Goal: Information Seeking & Learning: Learn about a topic

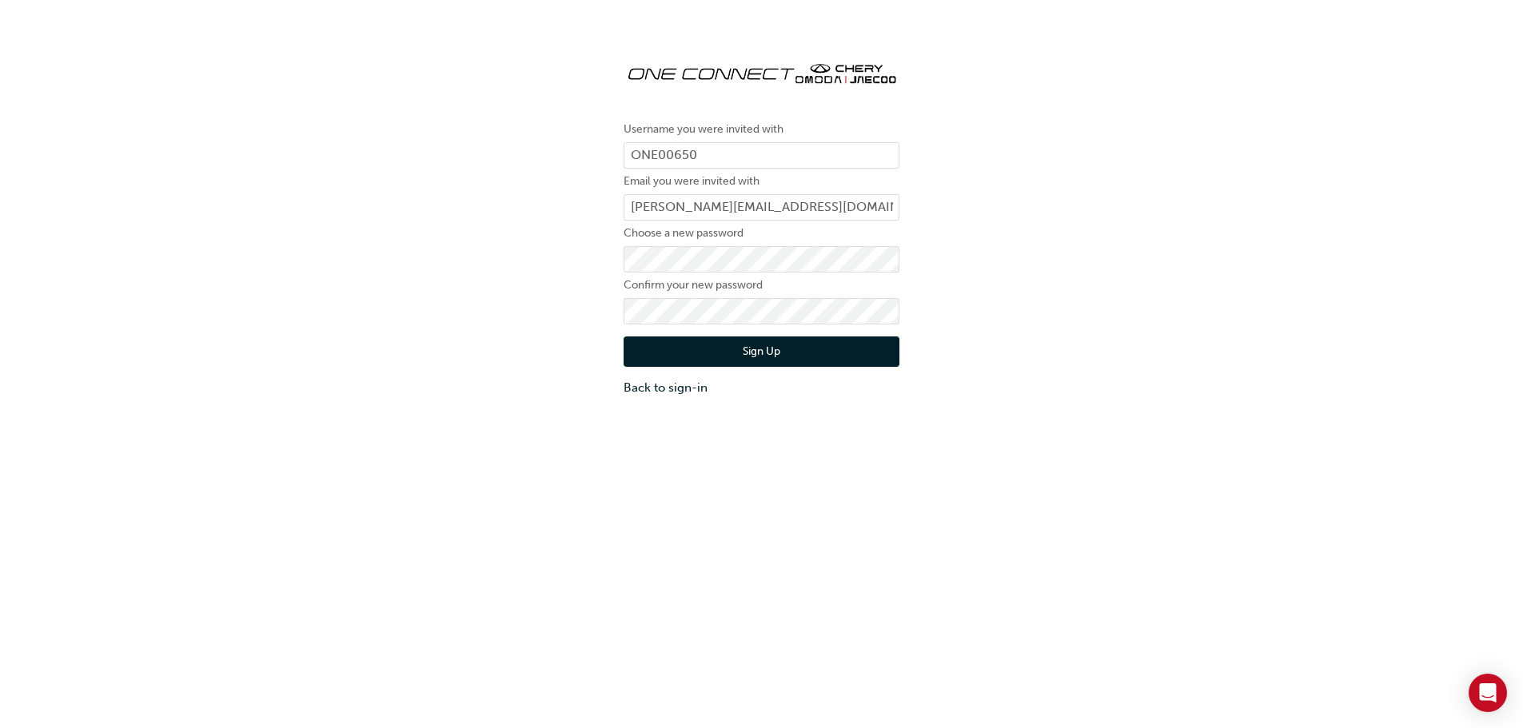
click at [761, 361] on button "Sign Up" at bounding box center [762, 352] width 276 height 30
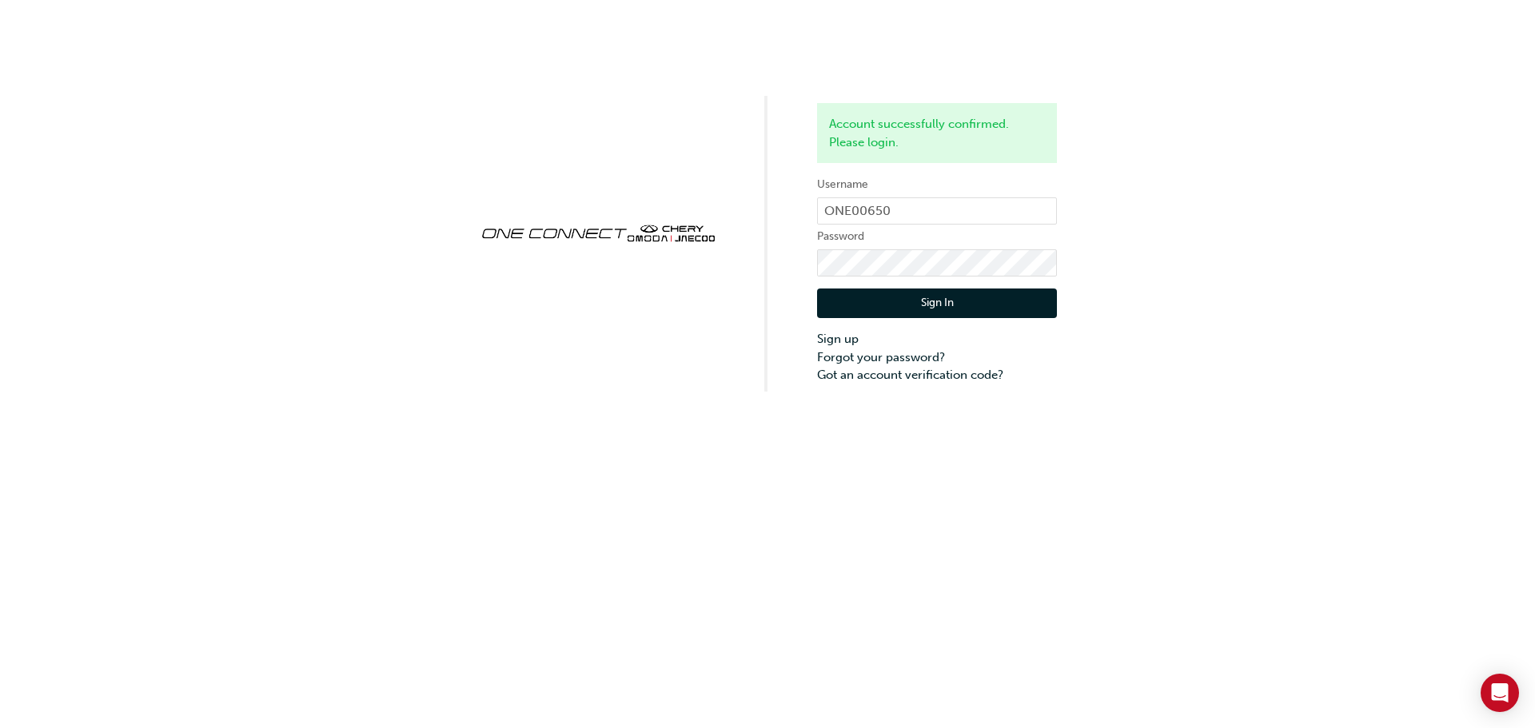
click at [899, 306] on button "Sign In" at bounding box center [937, 304] width 240 height 30
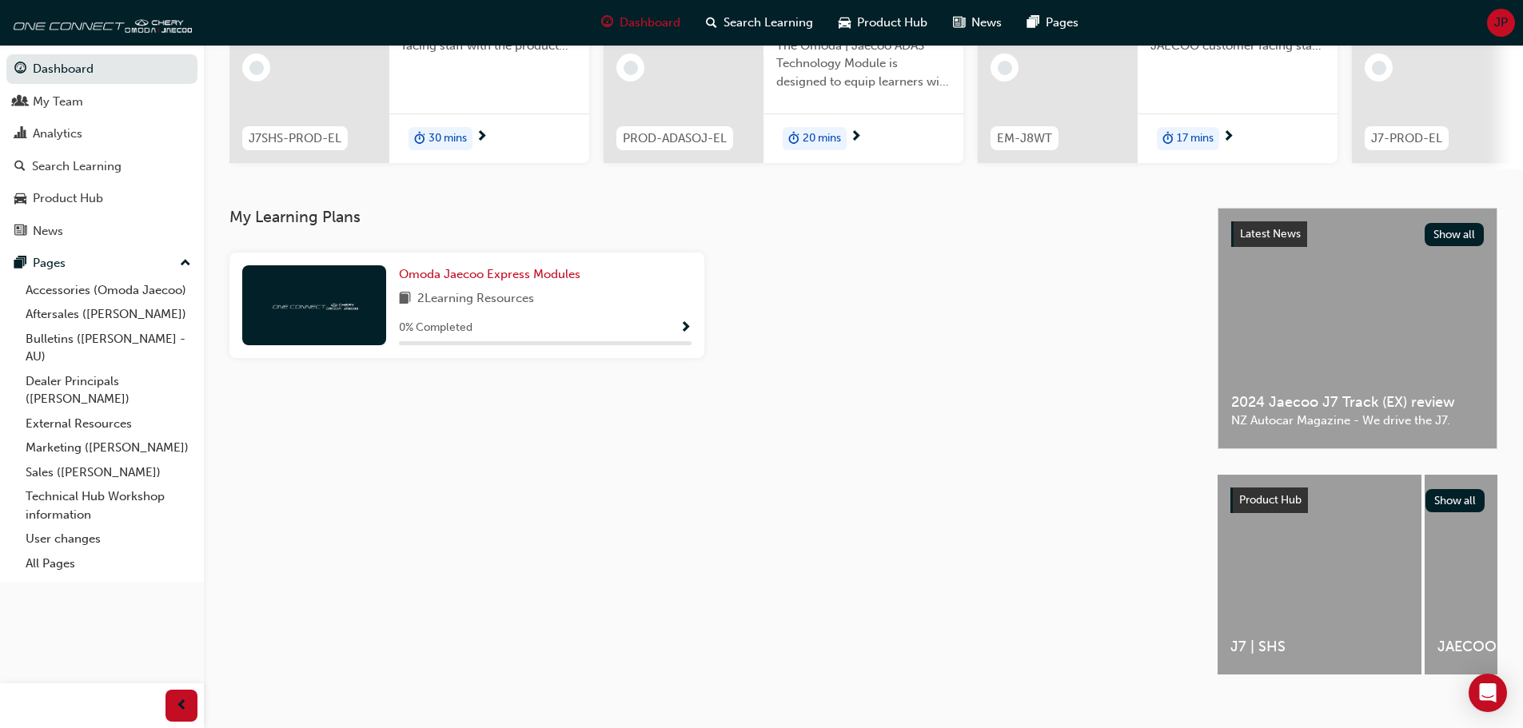
scroll to position [227, 0]
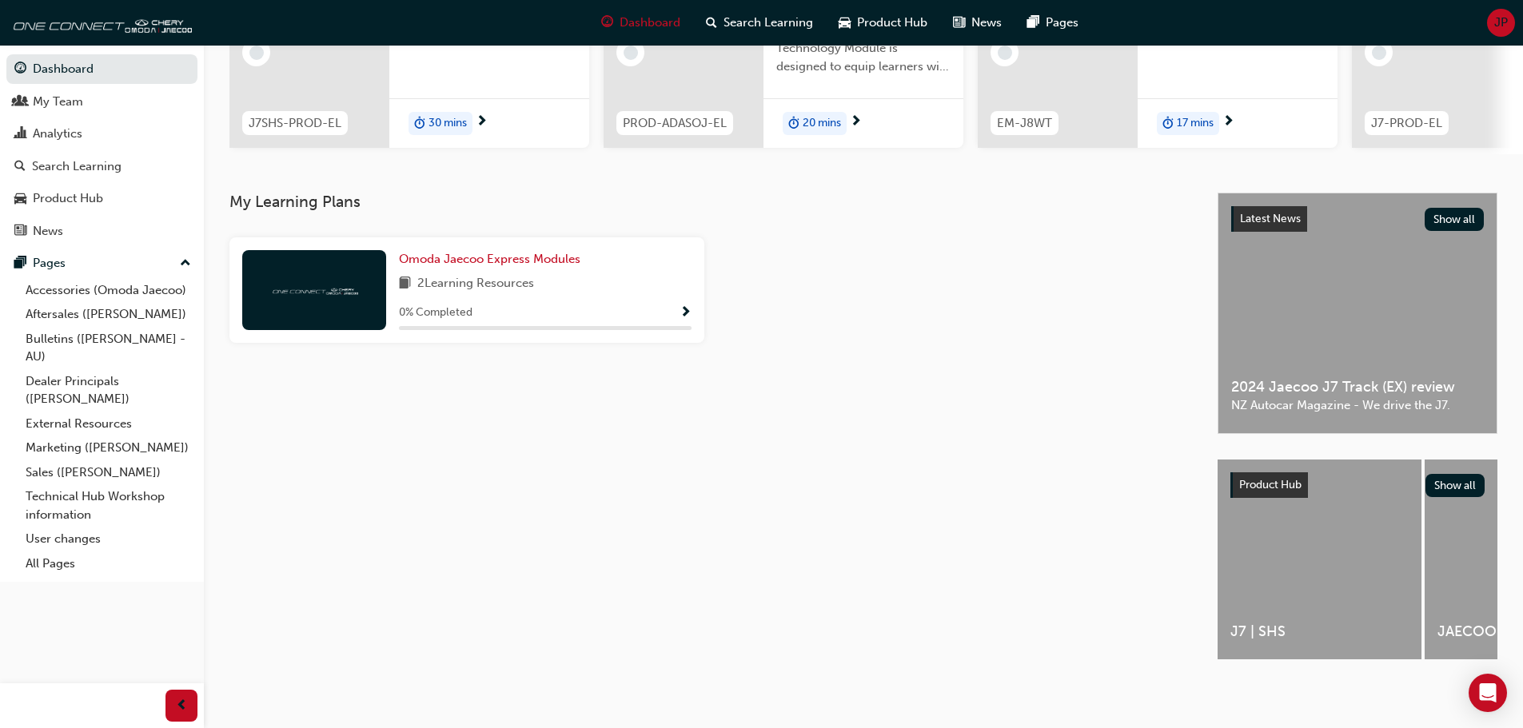
click at [1342, 664] on div "Latest News Show all 2024 Jaecoo J7 Track (EX) review NZ Autocar Magazine - We …" at bounding box center [1358, 441] width 280 height 496
drag, startPoint x: 1240, startPoint y: 664, endPoint x: 1311, endPoint y: 675, distance: 72.0
click at [1311, 675] on div "Latest News Show all 2024 Jaecoo J7 Track (EX) review NZ Autocar Magazine - We …" at bounding box center [1358, 441] width 280 height 496
click at [987, 583] on div "My Learning Plans [PERSON_NAME] Express Modules 2 Learning Resources 0 % Comple…" at bounding box center [723, 441] width 988 height 496
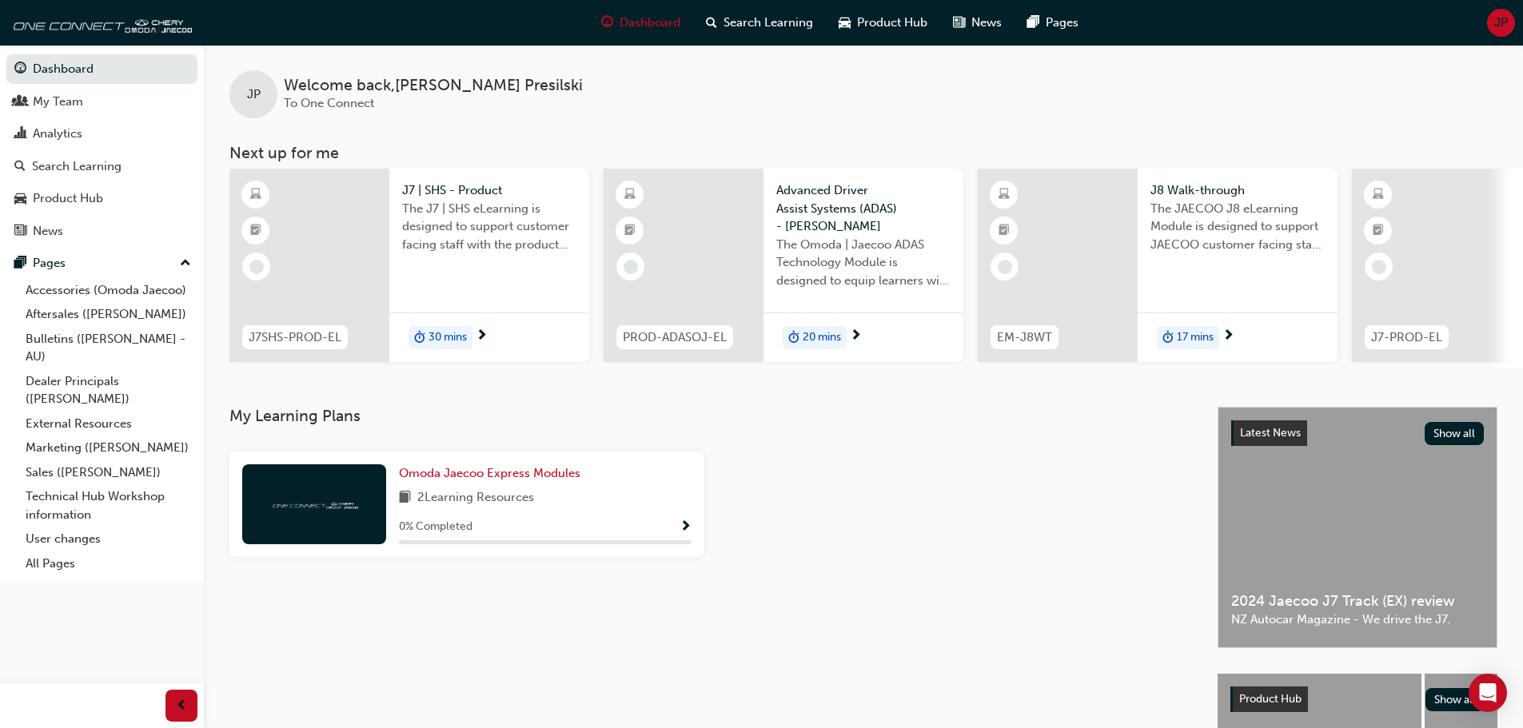
click at [686, 526] on span "Show Progress" at bounding box center [686, 527] width 12 height 14
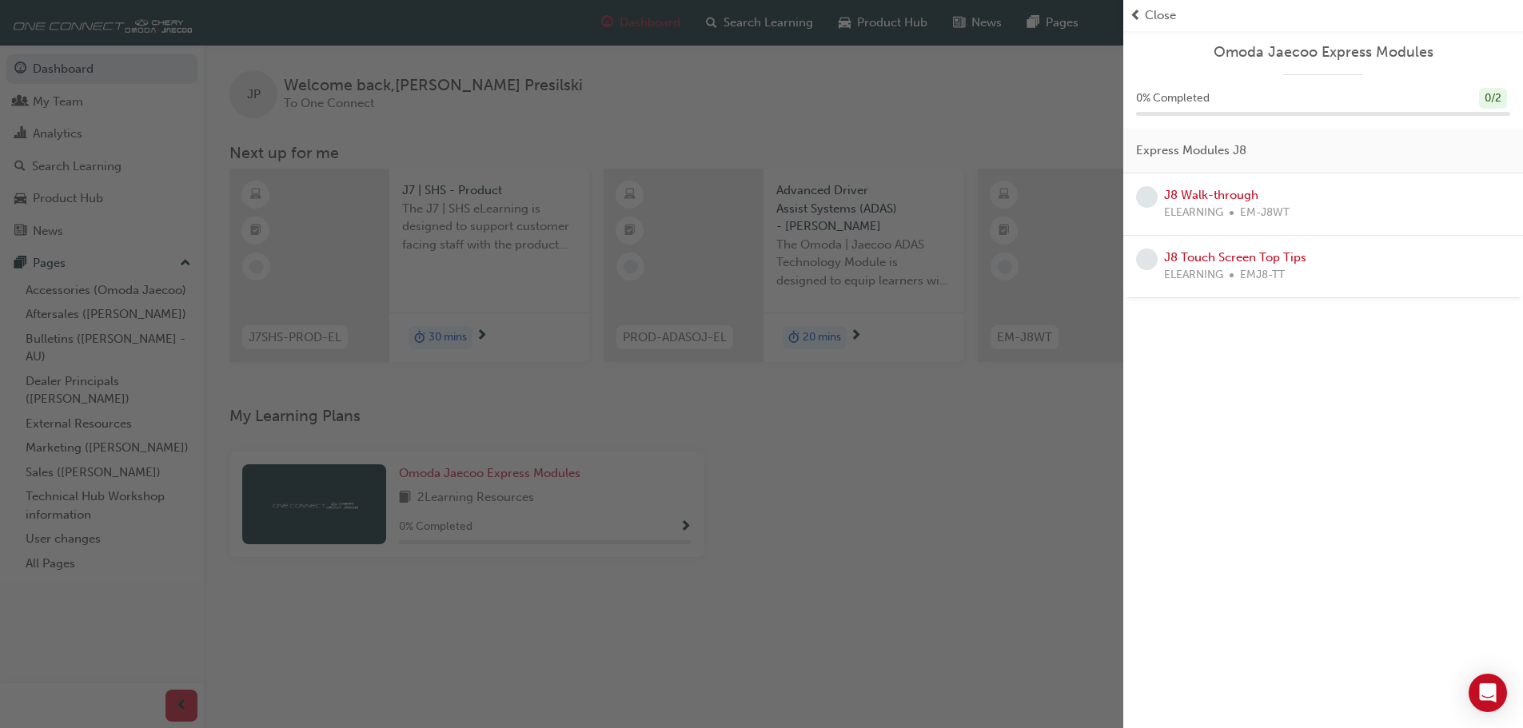
click at [1170, 21] on span "Close" at bounding box center [1160, 15] width 31 height 18
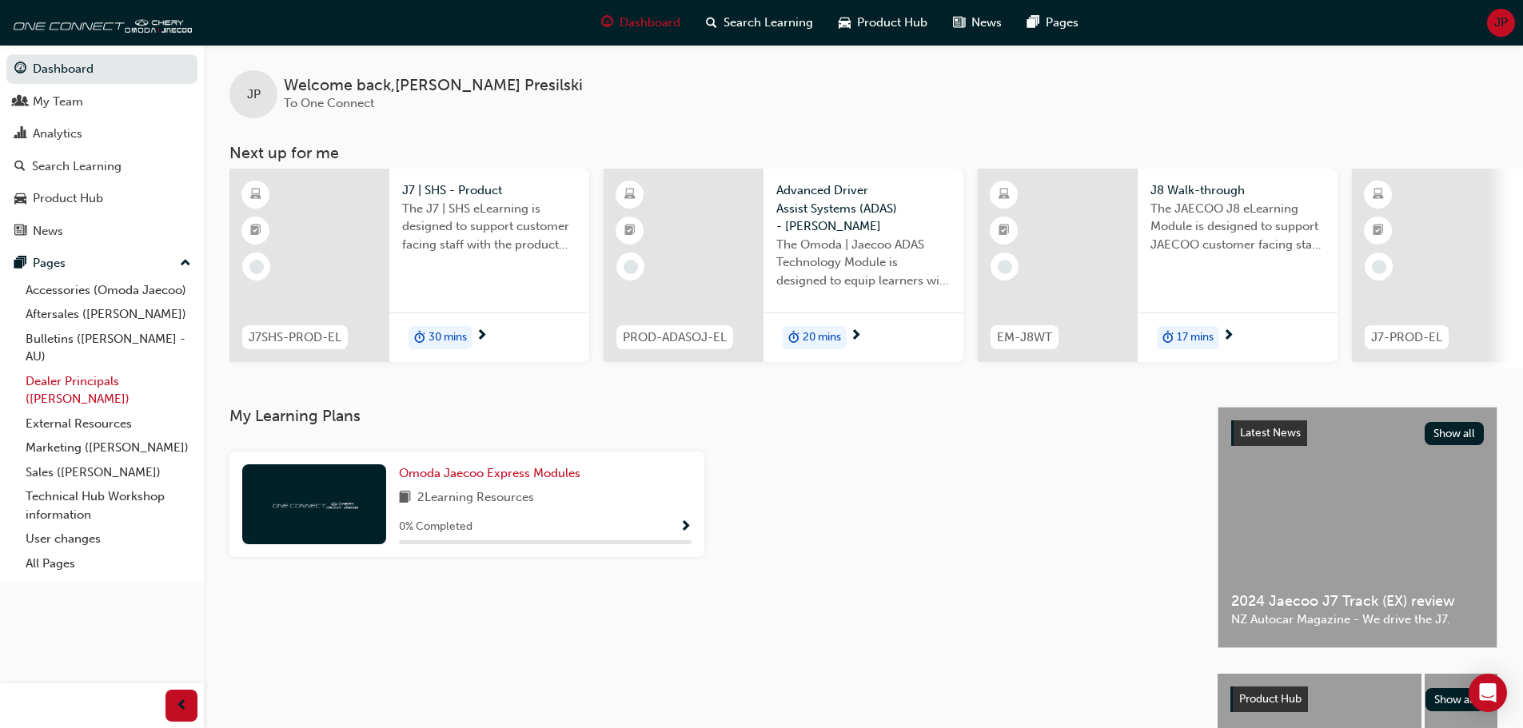
click at [104, 382] on link "Dealer Principals ([PERSON_NAME])" at bounding box center [108, 390] width 178 height 42
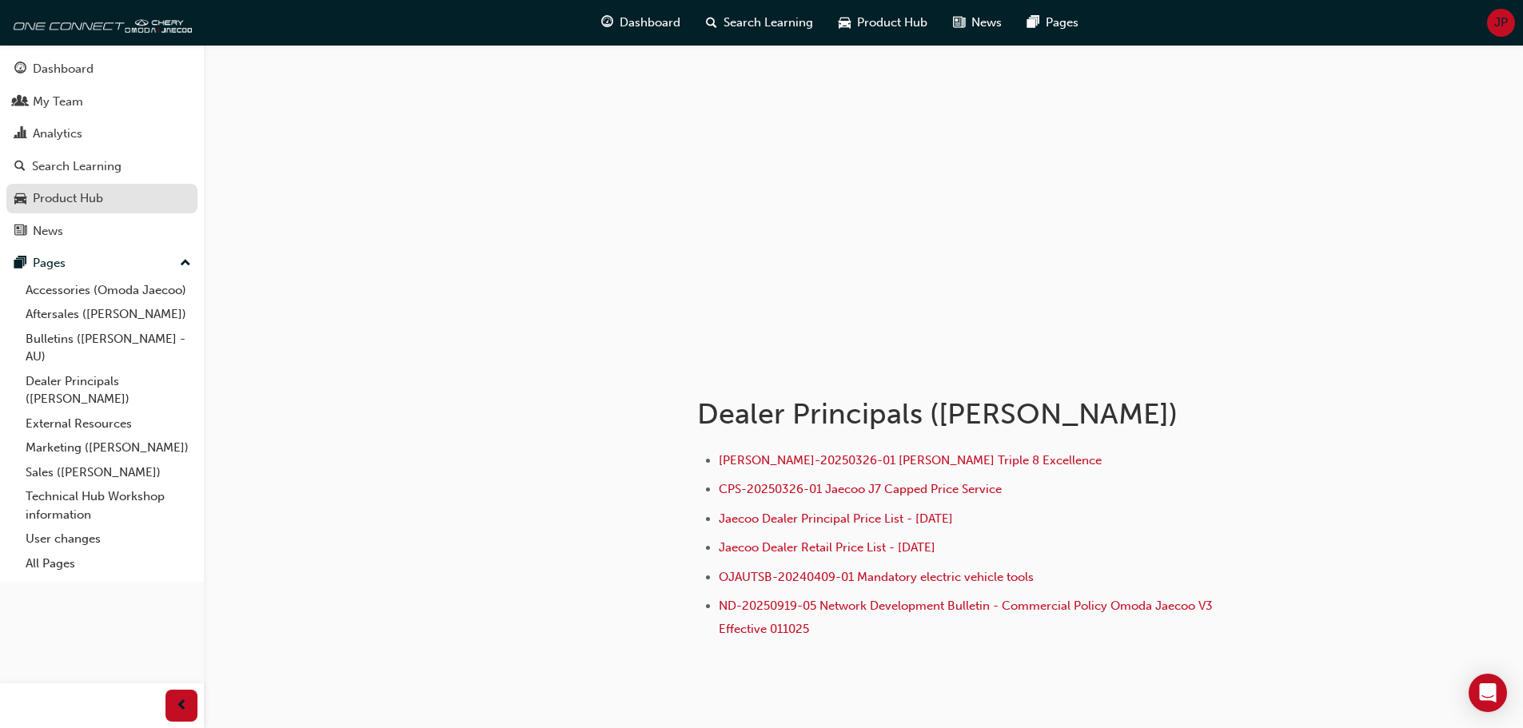
click at [88, 213] on link "Product Hub" at bounding box center [101, 199] width 191 height 30
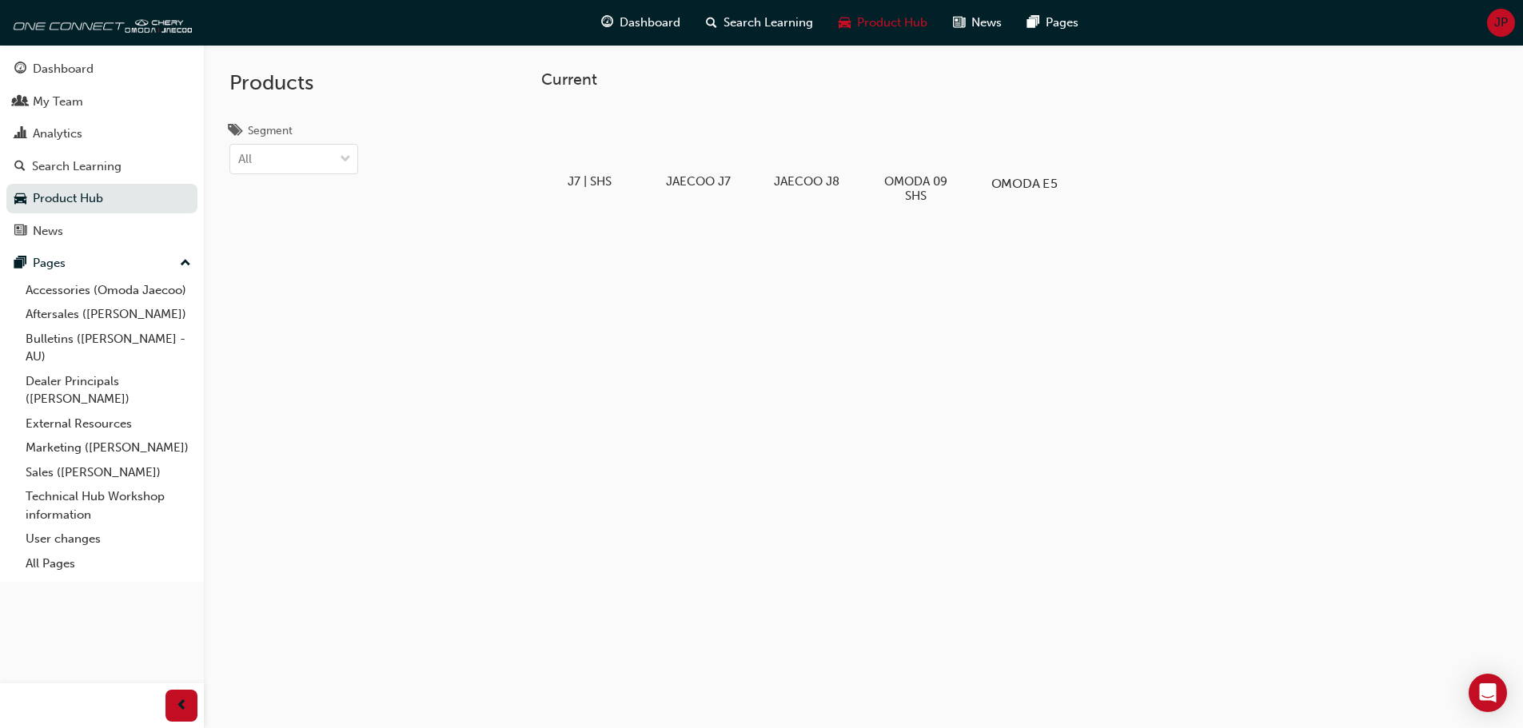
click at [1018, 150] on div at bounding box center [1023, 138] width 89 height 64
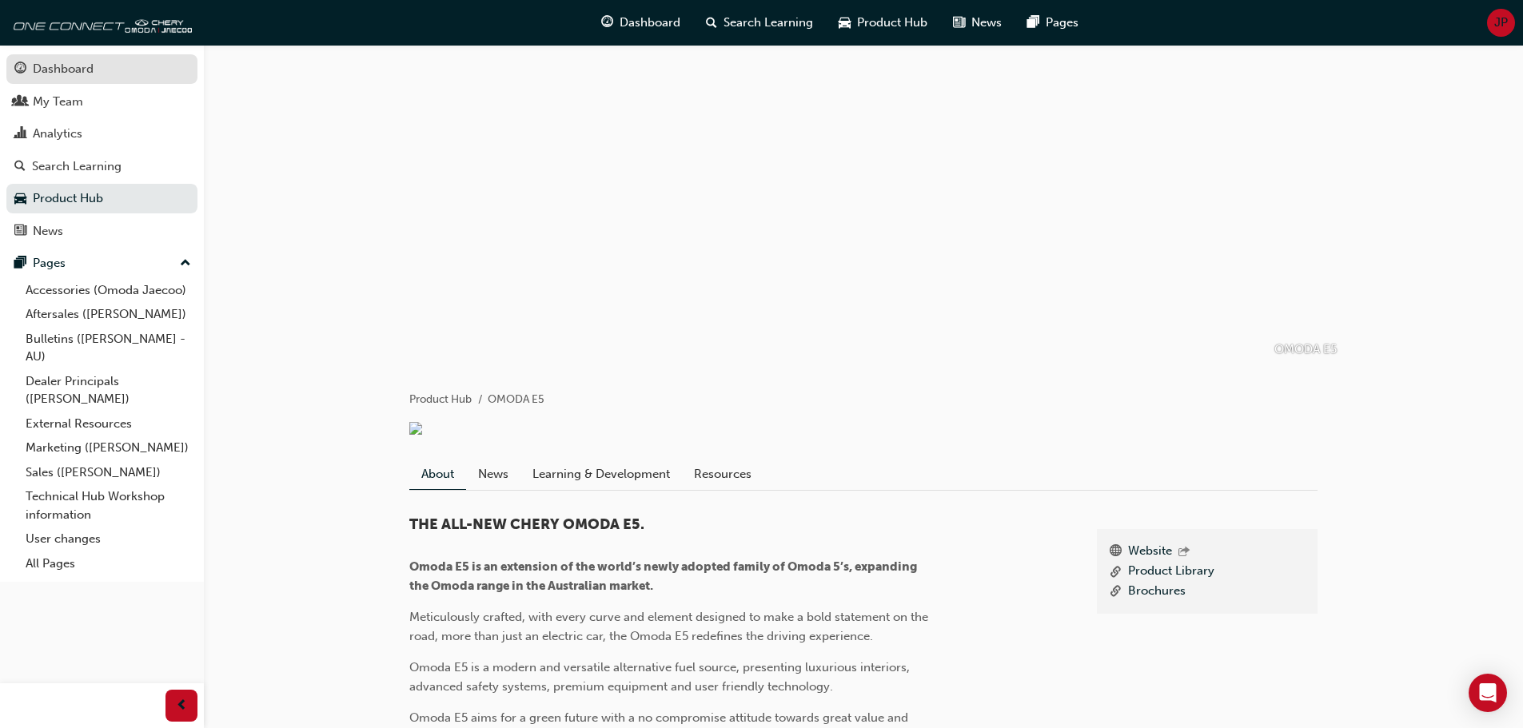
click at [69, 67] on div "Dashboard" at bounding box center [63, 69] width 61 height 18
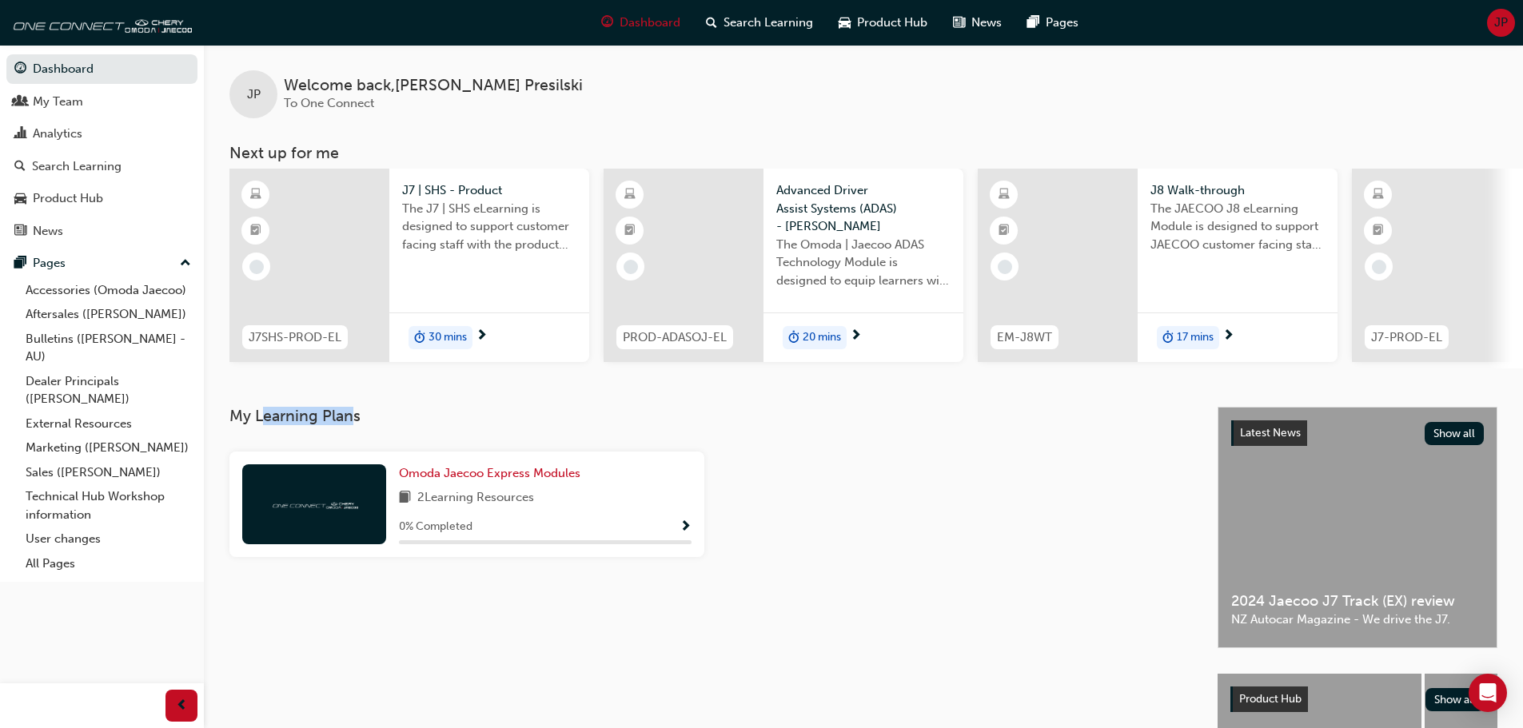
drag, startPoint x: 356, startPoint y: 420, endPoint x: 261, endPoint y: 426, distance: 94.6
click at [261, 425] on h3 "My Learning Plans" at bounding box center [710, 416] width 963 height 18
drag, startPoint x: 231, startPoint y: 422, endPoint x: 399, endPoint y: 423, distance: 167.9
click at [399, 423] on h3 "My Learning Plans" at bounding box center [710, 416] width 963 height 18
click at [399, 422] on h3 "My Learning Plans" at bounding box center [710, 416] width 963 height 18
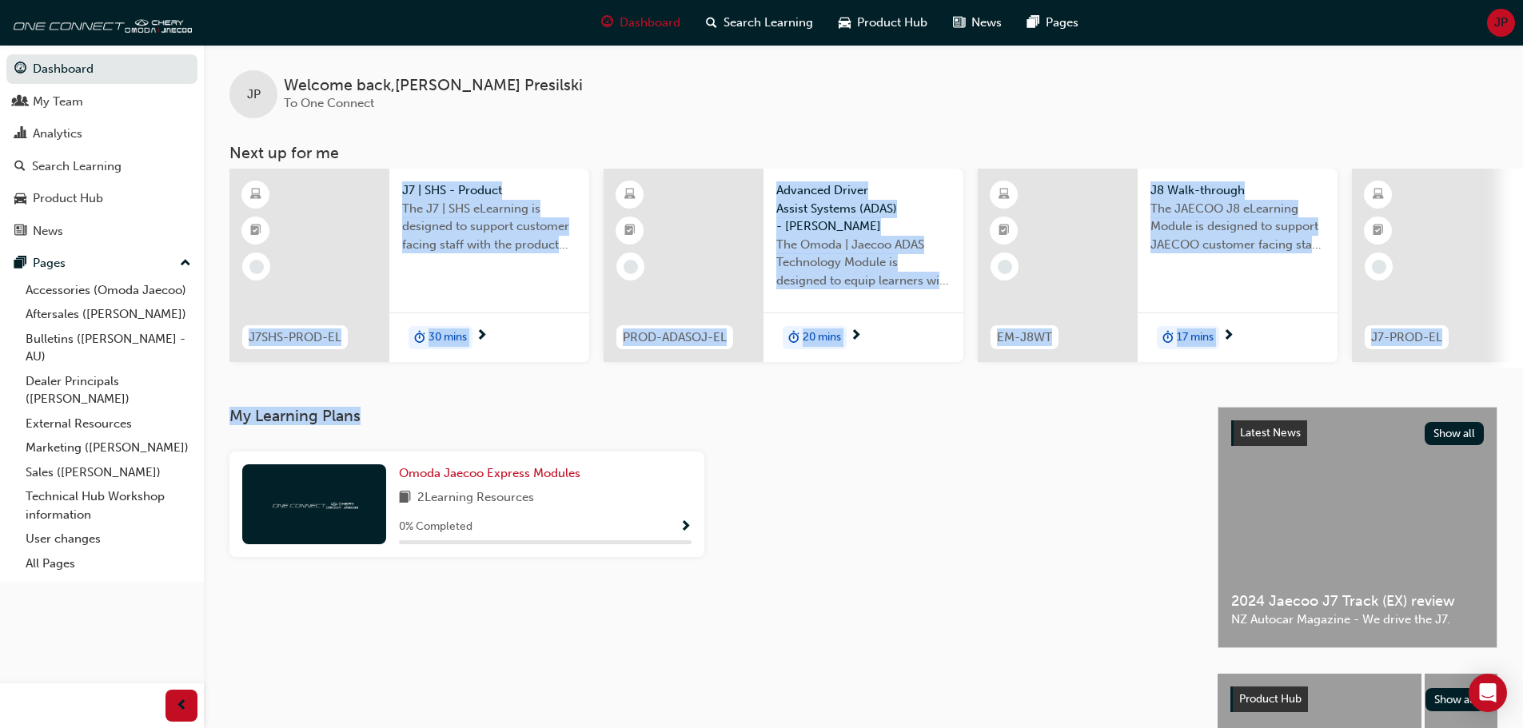
drag, startPoint x: 389, startPoint y: 422, endPoint x: 233, endPoint y: 405, distance: 156.9
click at [233, 405] on div "JP Welcome back , [PERSON_NAME] To One Connect Next up for me J7SHS-PROD-EL J7 …" at bounding box center [863, 474] width 1319 height 858
click at [233, 404] on div "JP Welcome back , [PERSON_NAME] To One Connect Next up for me J7SHS-PROD-EL J7 …" at bounding box center [863, 226] width 1319 height 362
drag, startPoint x: 233, startPoint y: 397, endPoint x: 370, endPoint y: 431, distance: 140.8
click at [370, 431] on div "JP Welcome back , [PERSON_NAME] To One Connect Next up for me J7SHS-PROD-EL J7 …" at bounding box center [863, 474] width 1319 height 858
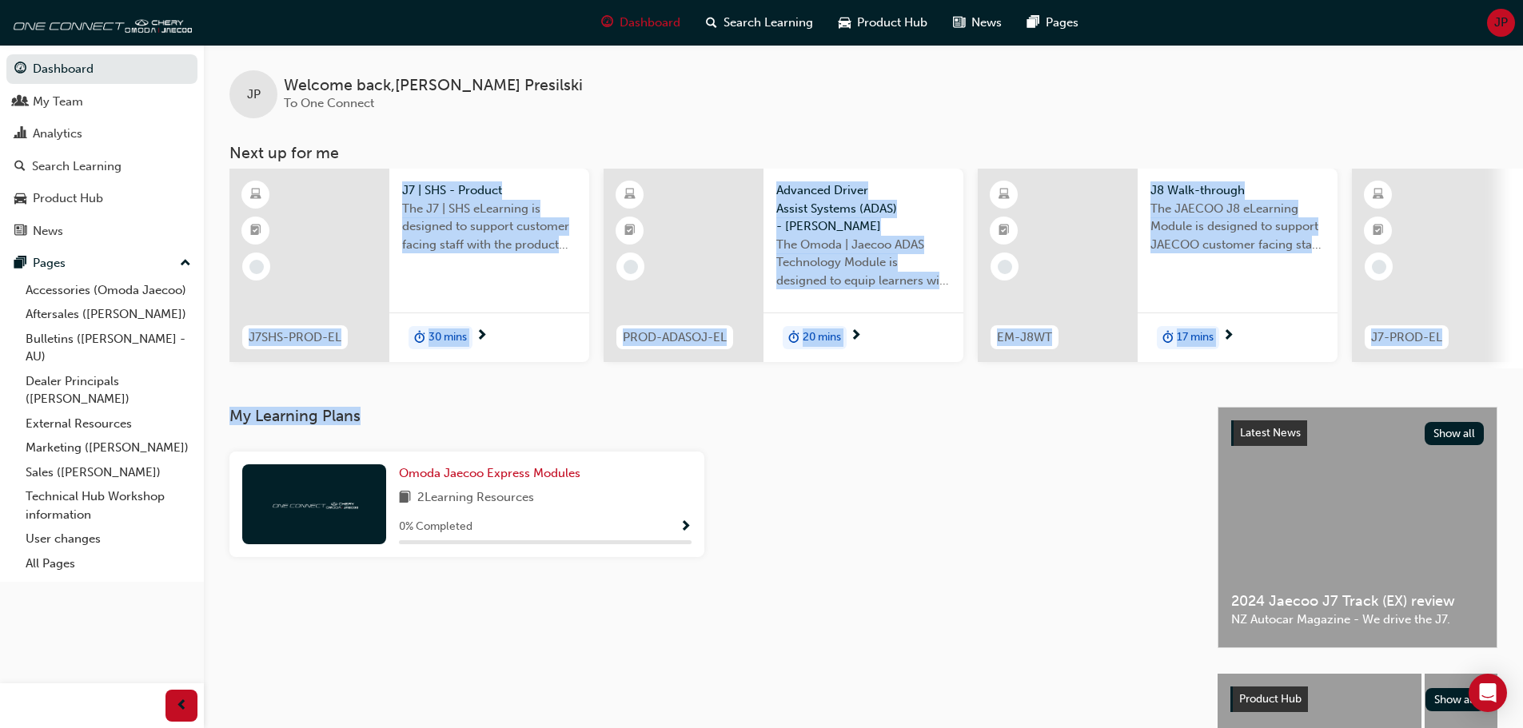
click at [720, 425] on h3 "My Learning Plans" at bounding box center [710, 416] width 963 height 18
